Goal: Contribute content: Add original content to the website for others to see

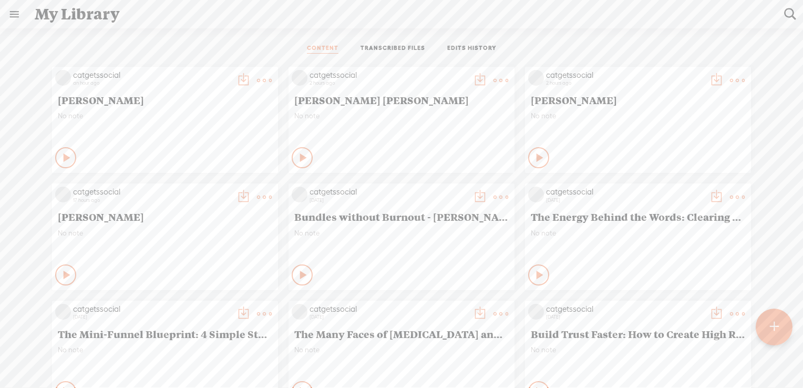
click at [768, 326] on div at bounding box center [773, 326] width 37 height 37
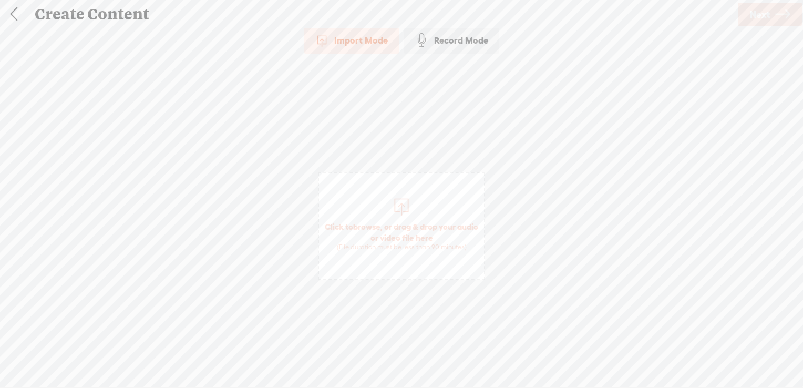
click at [377, 222] on span "browse" at bounding box center [366, 226] width 27 height 9
click at [786, 14] on icon at bounding box center [782, 14] width 15 height 27
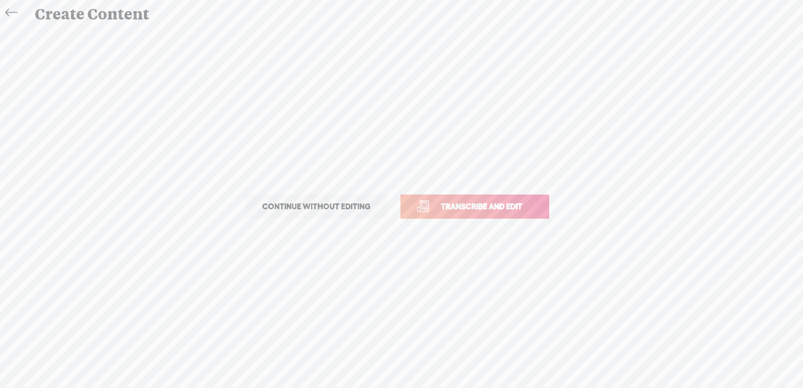
click at [478, 209] on span "Transcribe and edit" at bounding box center [481, 206] width 103 height 12
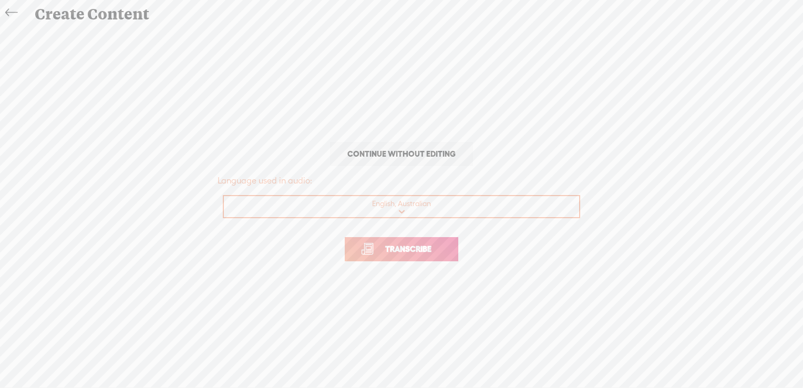
click at [403, 207] on select "Choose a language Afrikaans Albanian Amharic Arabic, Gulf Arabic, Modern Standa…" at bounding box center [402, 207] width 356 height 22
select select "en-US"
click at [224, 196] on select "Choose a language Afrikaans Albanian Amharic Arabic, Gulf Arabic, Modern Standa…" at bounding box center [402, 207] width 356 height 22
click at [396, 250] on span "Transcribe" at bounding box center [408, 249] width 68 height 12
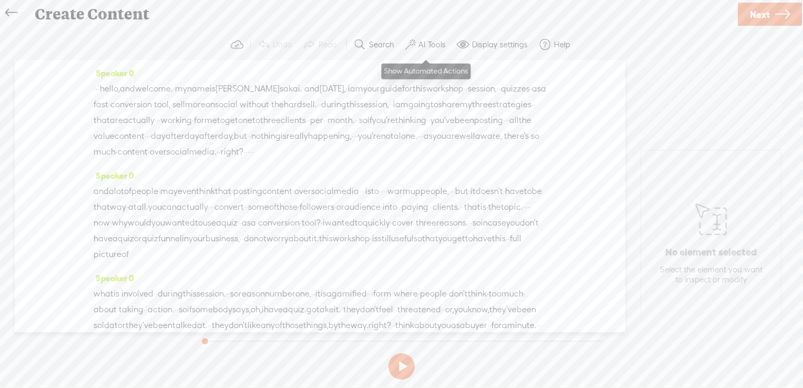
click at [421, 45] on label "AI Tools" at bounding box center [431, 44] width 27 height 11
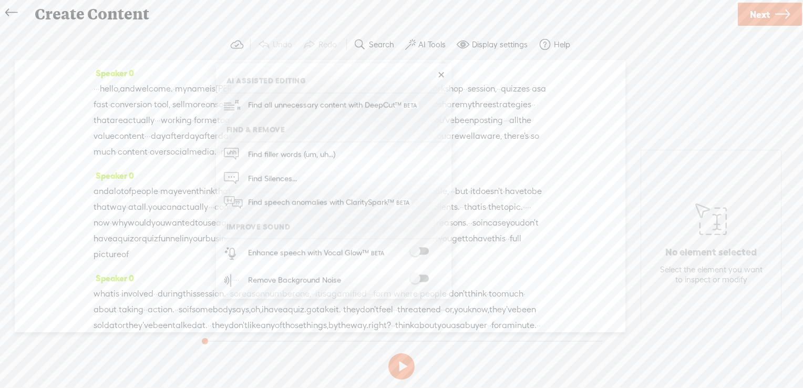
click at [421, 249] on span at bounding box center [419, 250] width 19 height 7
click at [421, 277] on span at bounding box center [419, 278] width 19 height 7
click at [789, 13] on link "Next" at bounding box center [769, 14] width 64 height 23
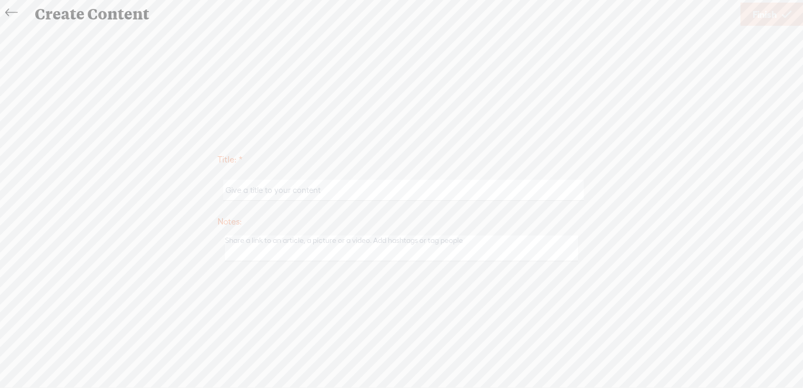
click at [351, 183] on input "text" at bounding box center [403, 190] width 360 height 20
paste input "[PERSON_NAME]"
type input "[PERSON_NAME]"
click at [777, 16] on link "Finish" at bounding box center [771, 14] width 63 height 23
